Goal: Use online tool/utility: Utilize a website feature to perform a specific function

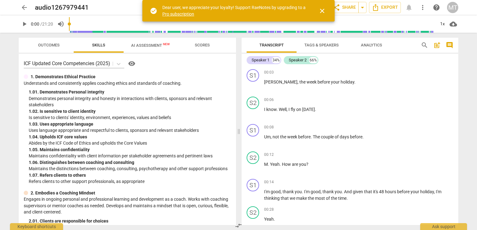
click at [145, 46] on span "AI Assessment New" at bounding box center [150, 45] width 39 height 5
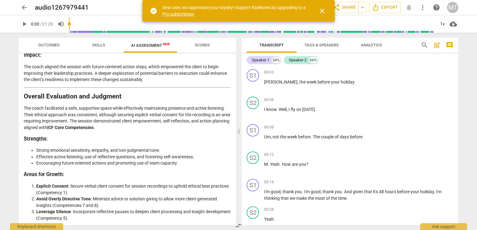
scroll to position [1012, 0]
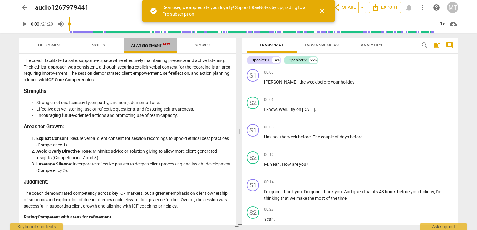
click at [148, 44] on span "AI Assessment New" at bounding box center [150, 45] width 39 height 5
click at [321, 9] on span "close" at bounding box center [321, 10] width 7 height 7
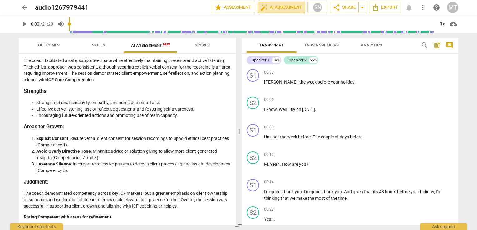
click at [272, 7] on span "auto_fix_high AI Assessment" at bounding box center [281, 7] width 42 height 7
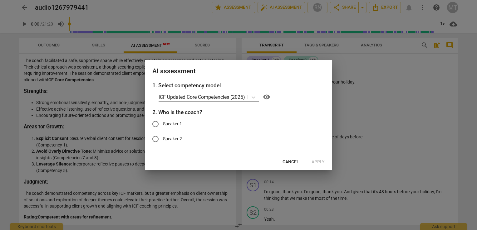
click at [156, 123] on input "Speaker 1" at bounding box center [155, 124] width 15 height 15
radio input "true"
click at [315, 163] on span "Apply" at bounding box center [317, 162] width 13 height 6
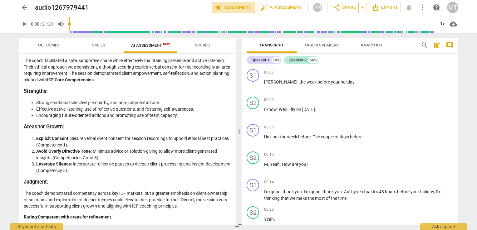
click at [238, 7] on span "star Assessment" at bounding box center [233, 7] width 38 height 7
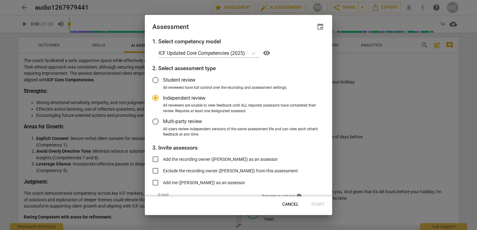
click at [380, 115] on div at bounding box center [238, 115] width 477 height 230
radio input "false"
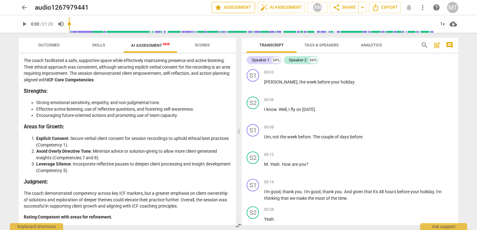
click at [238, 8] on span "star Assessment" at bounding box center [233, 7] width 38 height 7
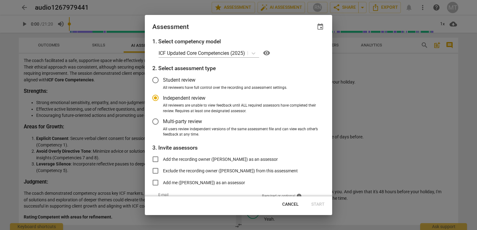
click at [291, 204] on span "Cancel" at bounding box center [290, 205] width 17 height 6
radio input "false"
